Goal: Task Accomplishment & Management: Use online tool/utility

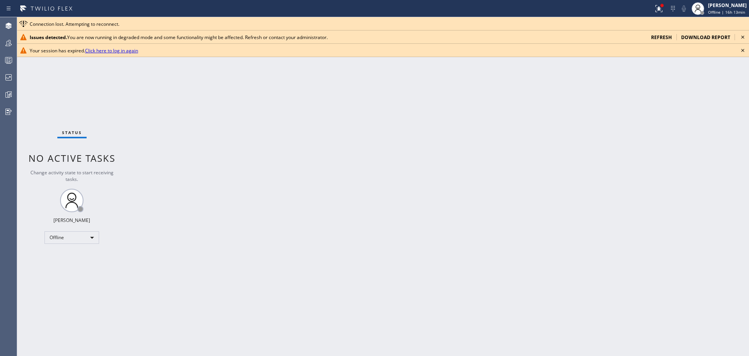
click at [668, 36] on span "refresh" at bounding box center [661, 37] width 21 height 7
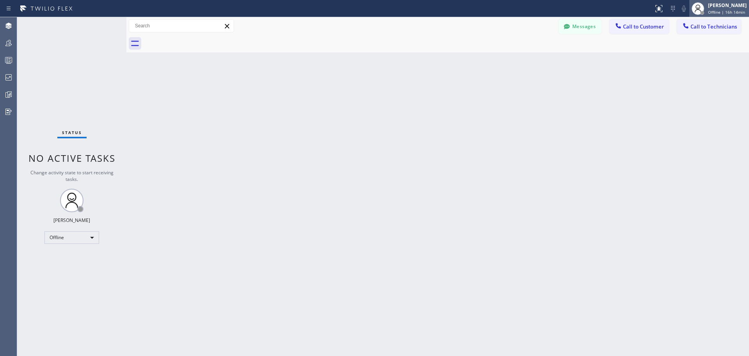
click at [722, 5] on div "[PERSON_NAME]" at bounding box center [727, 5] width 39 height 7
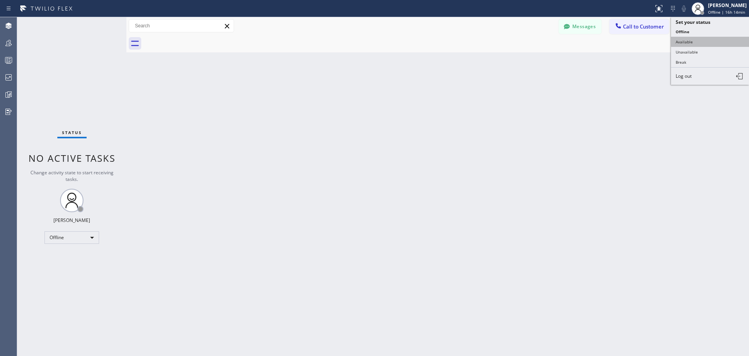
click at [705, 43] on button "Available" at bounding box center [710, 42] width 78 height 10
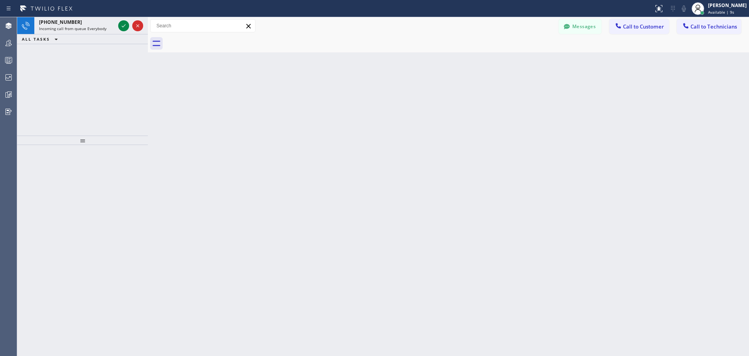
drag, startPoint x: 128, startPoint y: 29, endPoint x: 146, endPoint y: 31, distance: 18.1
click at [148, 31] on div at bounding box center [148, 186] width 0 height 338
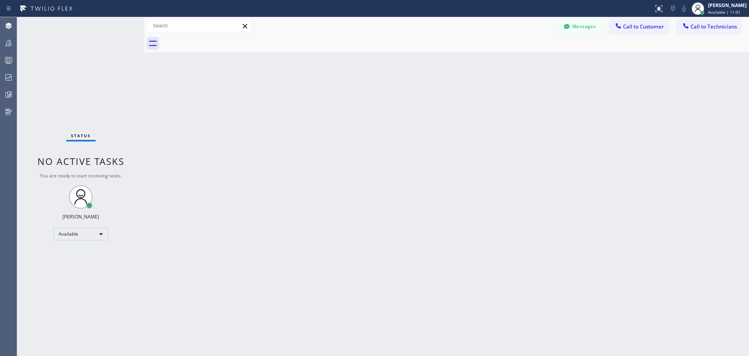
click at [0, 158] on div "Agent Desktop Teams Queues Stats Dashboards Analyze Questionnaires" at bounding box center [8, 186] width 17 height 338
